Goal: Task Accomplishment & Management: Understand process/instructions

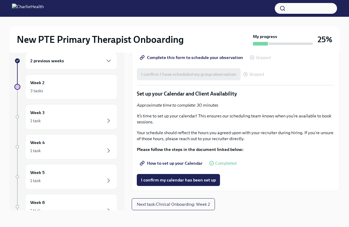
scroll to position [1201, 0]
click at [146, 179] on span "I confirm my calendar has been set up" at bounding box center [178, 180] width 75 height 6
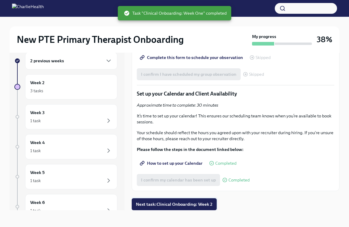
click at [150, 204] on span "Next task : Clinical Onboarding: Week 2" at bounding box center [174, 204] width 77 height 6
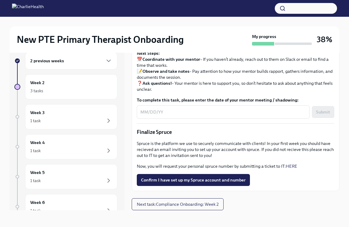
scroll to position [651, 0]
click at [159, 206] on span "Next task : Compliance Onboarding: Week 2" at bounding box center [178, 204] width 82 height 6
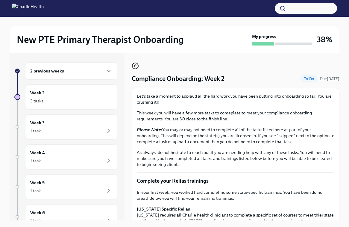
click at [136, 65] on icon "button" at bounding box center [135, 65] width 7 height 7
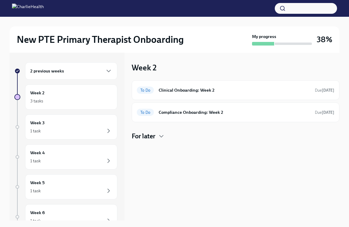
click at [148, 133] on h4 "For later" at bounding box center [144, 136] width 24 height 9
click at [163, 154] on div "Upcoming Schedule your Onboarding Check Out Meeting Due [DATE]" at bounding box center [235, 155] width 197 height 10
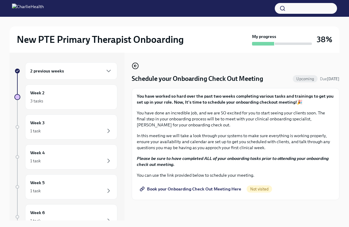
click at [134, 63] on circle "button" at bounding box center [135, 66] width 6 height 6
